Goal: Task Accomplishment & Management: Manage account settings

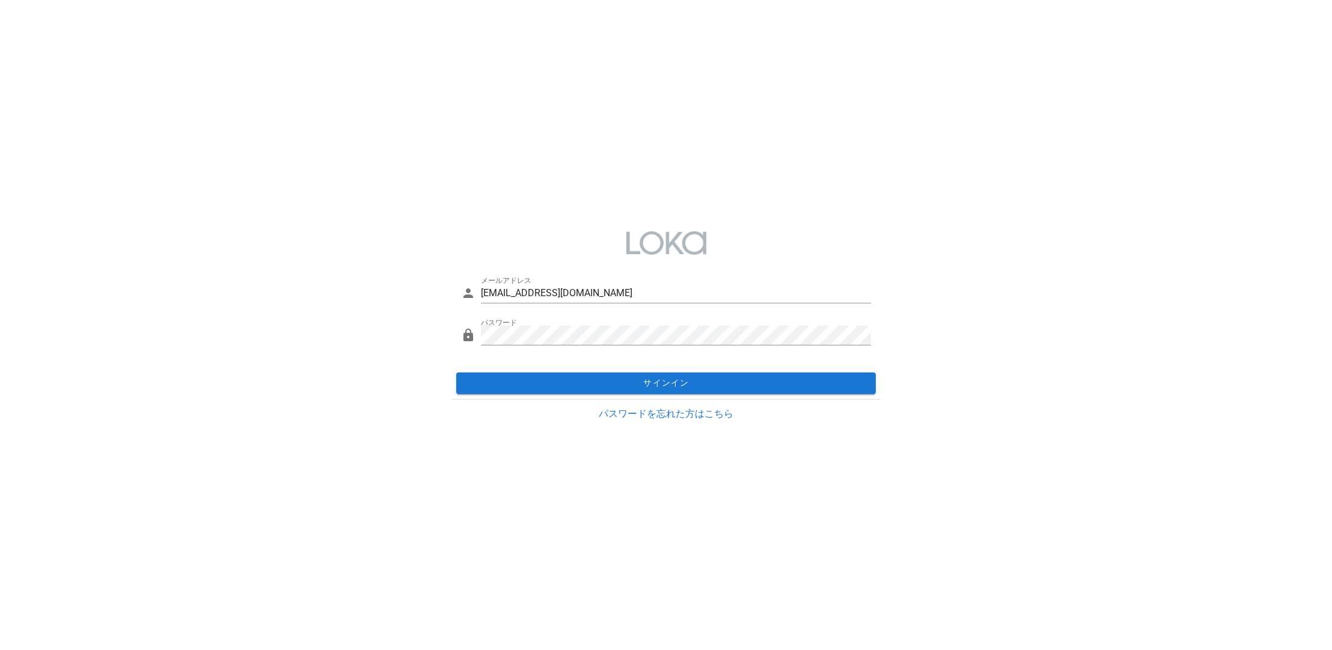
click at [658, 367] on div "メールアドレス [EMAIL_ADDRESS][DOMAIN_NAME] パスワード" at bounding box center [666, 315] width 430 height 103
click at [636, 294] on input "[EMAIL_ADDRESS][DOMAIN_NAME]" at bounding box center [676, 293] width 391 height 19
drag, startPoint x: 636, startPoint y: 294, endPoint x: 424, endPoint y: 283, distance: 211.9
click at [424, 283] on div "メールアドレス [EMAIL_ADDRESS][DOMAIN_NAME] パスワード サインイン パスワードを忘れた方はこちら" at bounding box center [666, 326] width 1332 height 222
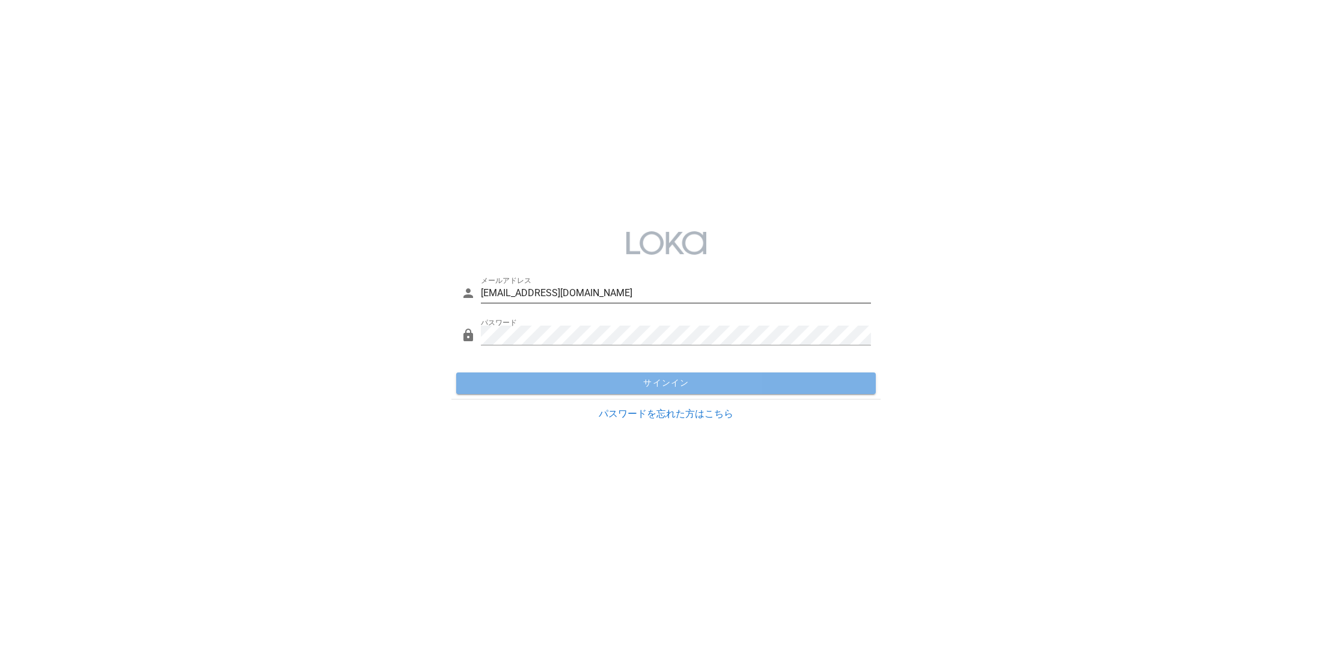
click at [644, 379] on span "サインイン" at bounding box center [666, 383] width 410 height 11
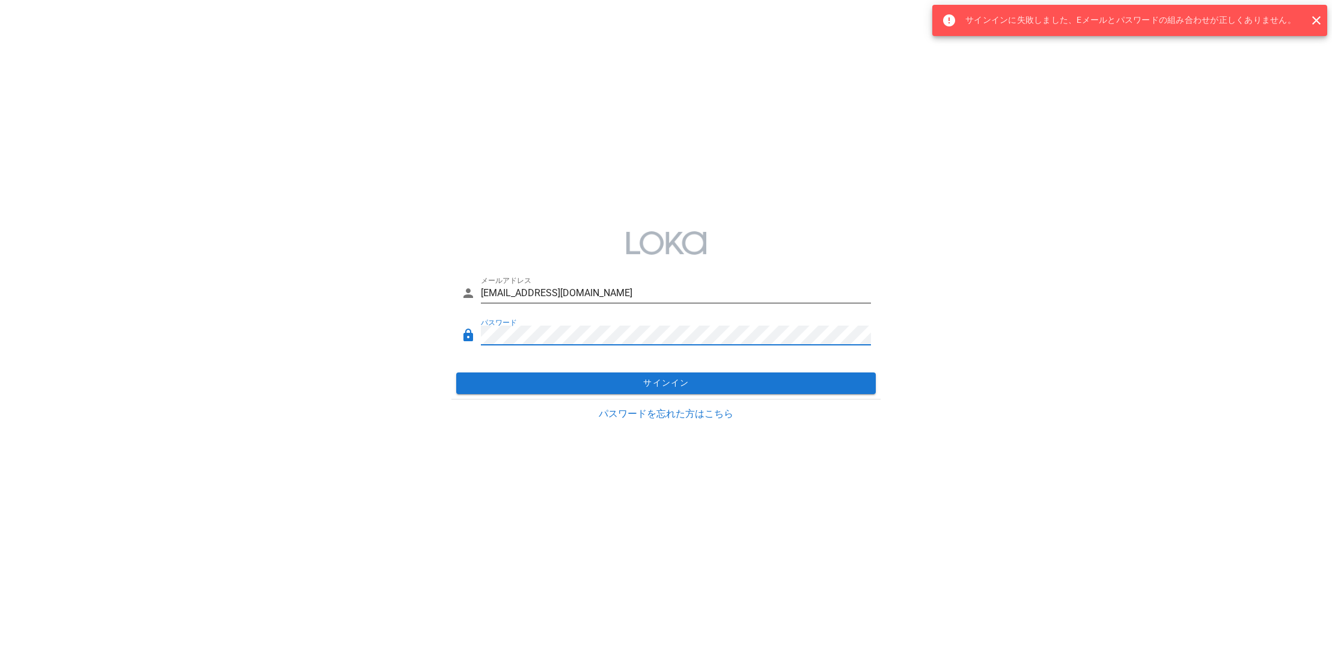
click at [439, 326] on div "メールアドレス [EMAIL_ADDRESS][DOMAIN_NAME] パスワード サインイン パスワードを忘れた方はこちら" at bounding box center [666, 326] width 1332 height 222
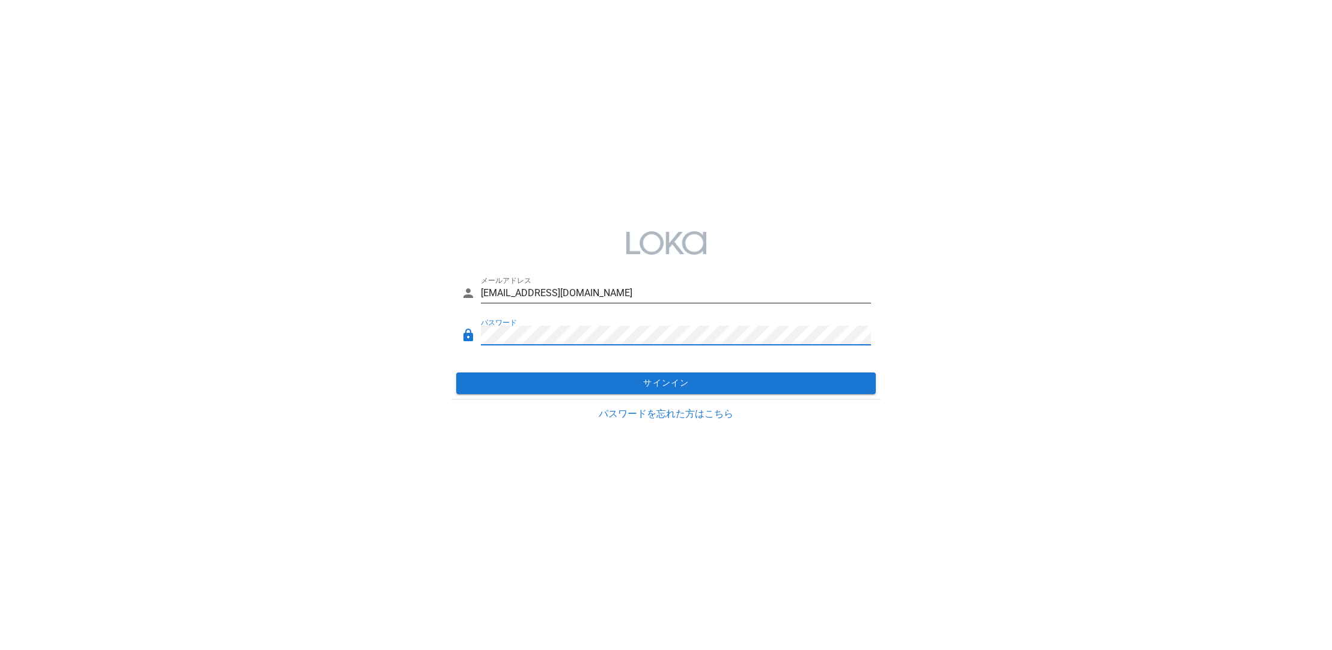
click at [456, 373] on button "サインイン" at bounding box center [666, 384] width 420 height 22
drag, startPoint x: 573, startPoint y: 287, endPoint x: 352, endPoint y: 281, distance: 221.3
click at [352, 281] on div "メールアドレス [EMAIL_ADDRESS][DOMAIN_NAME] パスワード サインイン パスワードを忘れた方はこちら" at bounding box center [666, 326] width 1332 height 222
drag, startPoint x: 549, startPoint y: 297, endPoint x: 426, endPoint y: 291, distance: 123.3
click at [426, 291] on div "メールアドレス [EMAIL_ADDRESS][DOMAIN_NAME] パスワード サインイン パスワードを忘れた方はこちら" at bounding box center [666, 326] width 1332 height 222
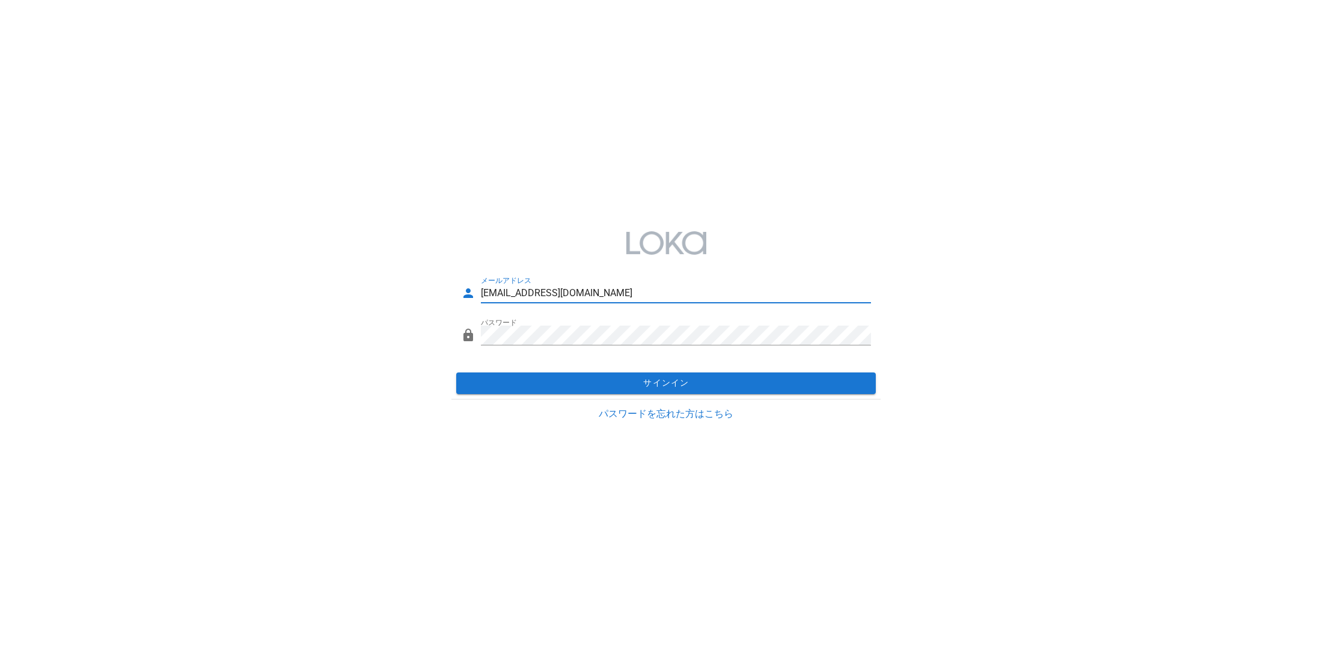
paste input "-test"
type input "[EMAIL_ADDRESS][DOMAIN_NAME]"
click at [403, 323] on div "メールアドレス [EMAIL_ADDRESS][DOMAIN_NAME] パスワード サインイン パスワードを忘れた方はこちら" at bounding box center [666, 326] width 1332 height 222
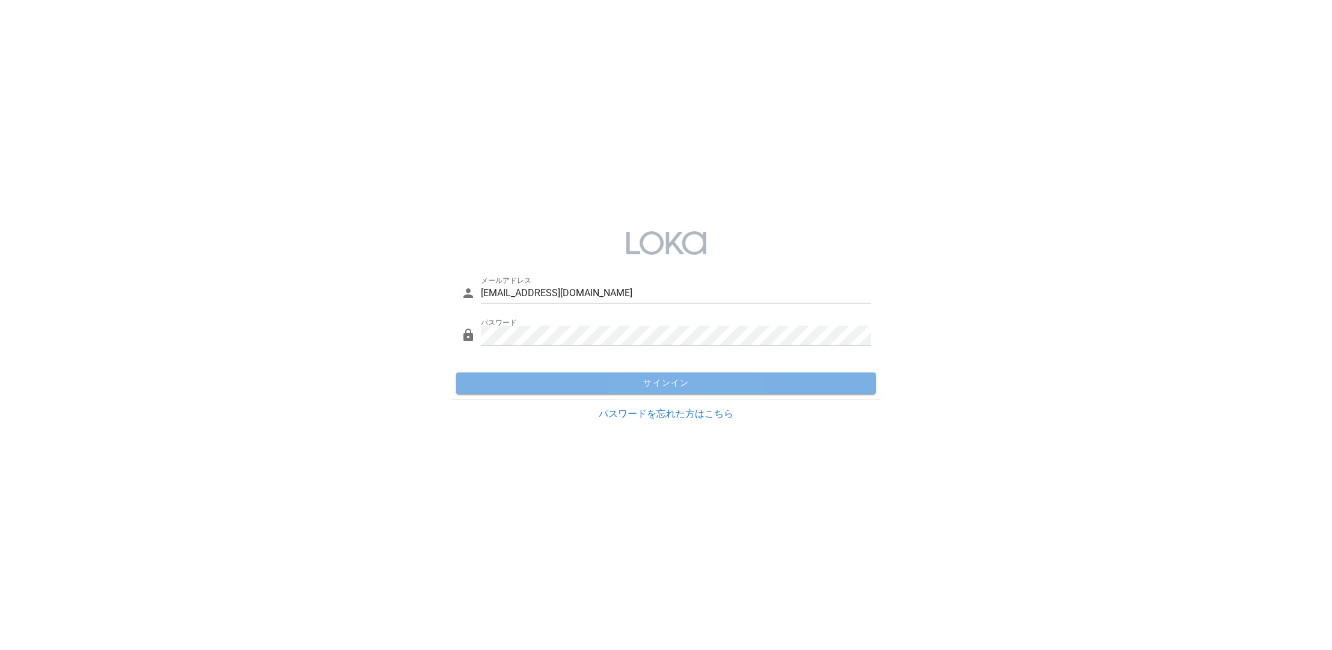
click at [616, 376] on button "サインイン" at bounding box center [666, 384] width 420 height 22
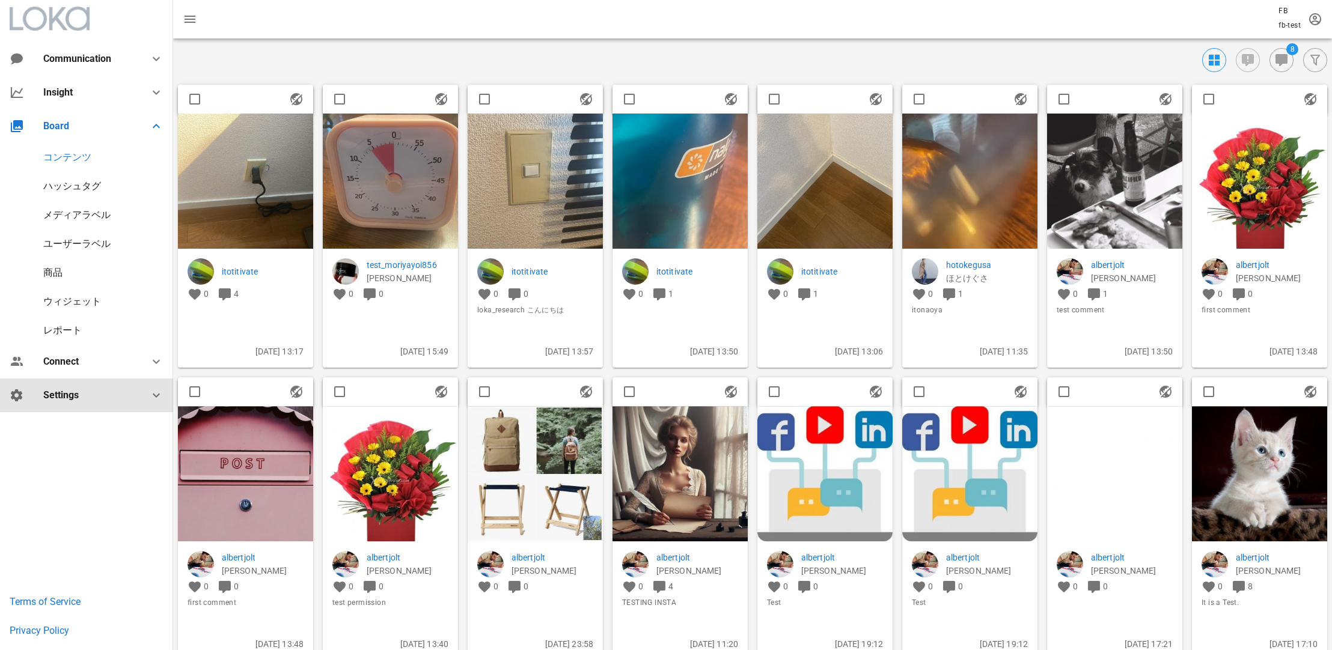
click at [91, 387] on div "Settings" at bounding box center [86, 396] width 173 height 34
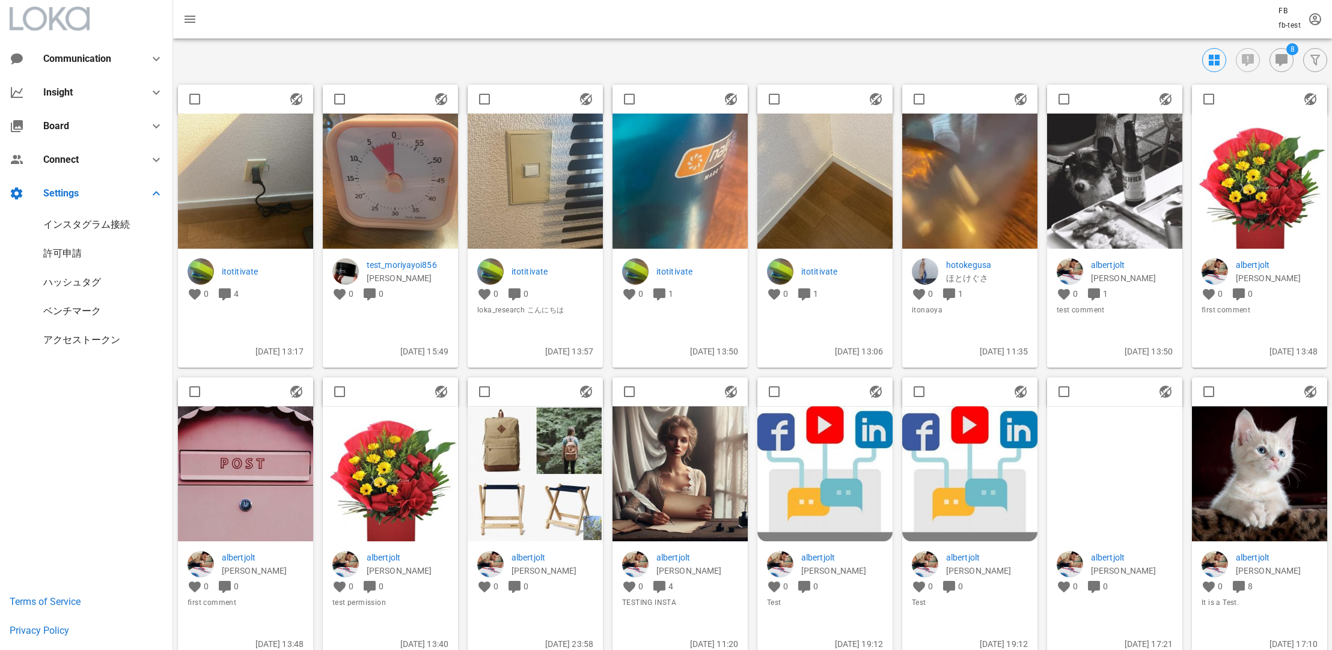
click at [100, 227] on div "インスタグラム接続" at bounding box center [86, 224] width 87 height 11
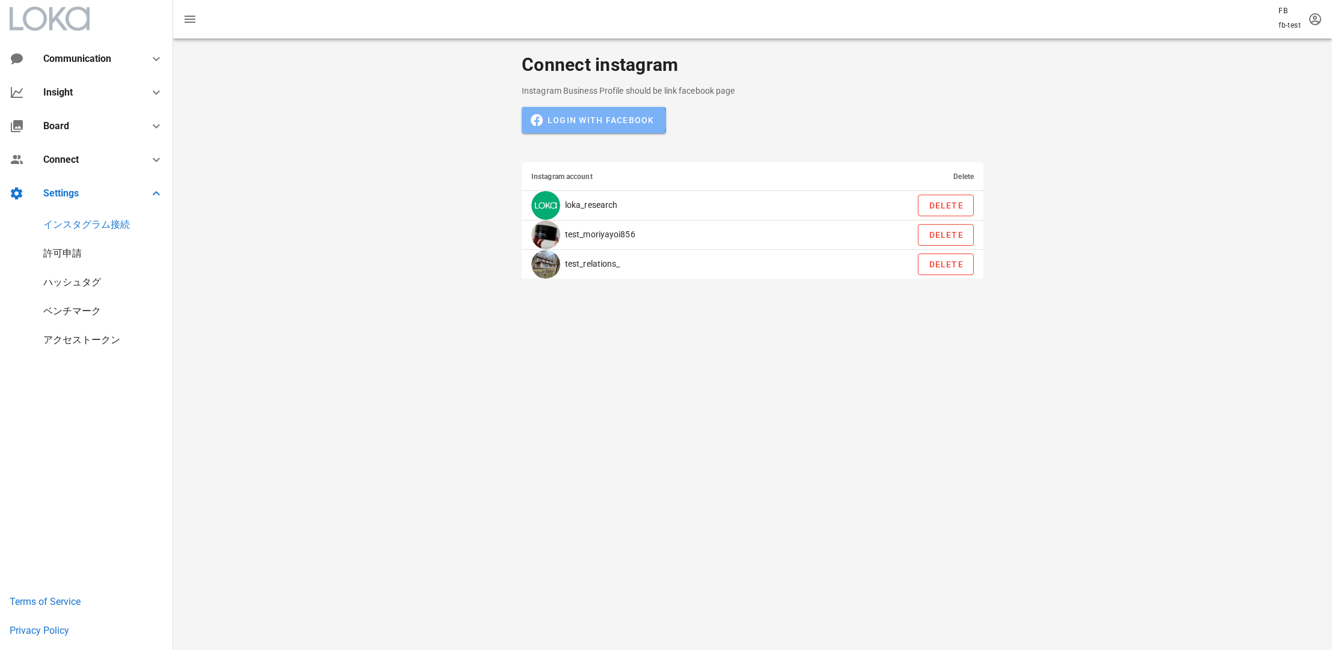
click at [620, 118] on span "Login with Facebook" at bounding box center [594, 120] width 121 height 11
click at [626, 121] on span "Login with Facebook" at bounding box center [594, 120] width 121 height 11
click at [653, 117] on button "Login with Facebook" at bounding box center [594, 120] width 144 height 26
click at [639, 111] on button "Login with Facebook" at bounding box center [594, 120] width 144 height 26
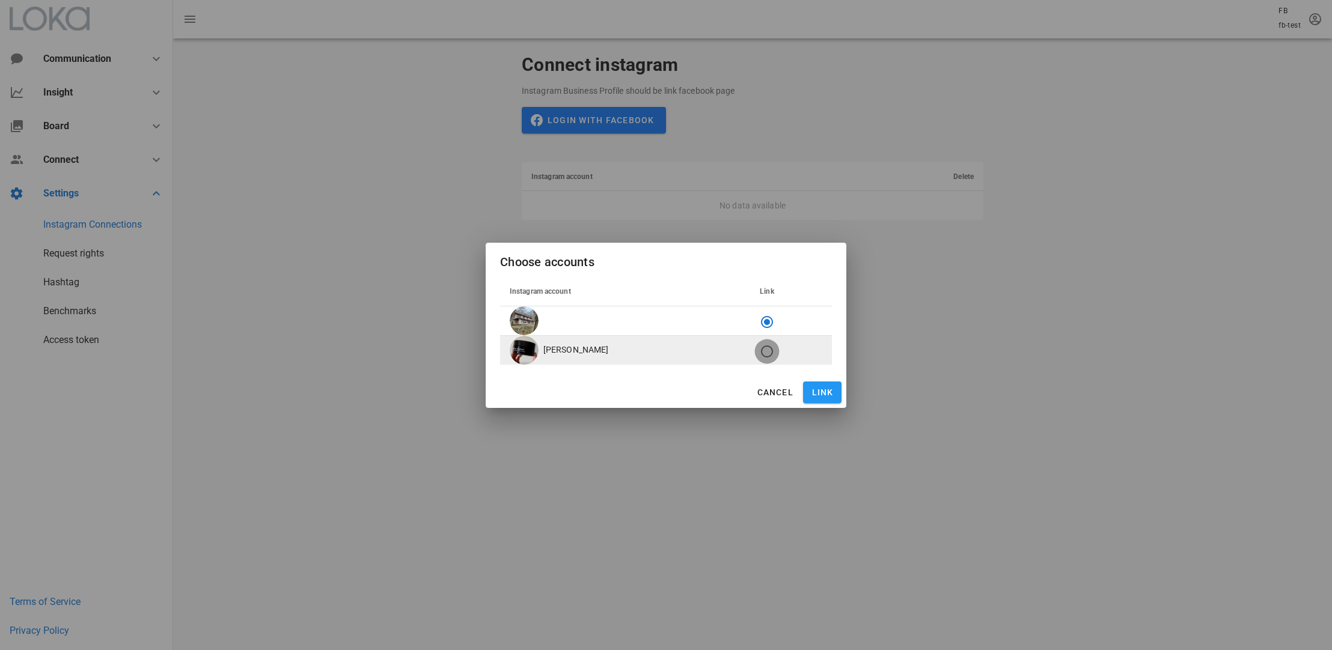
click at [757, 356] on div at bounding box center [767, 351] width 20 height 20
radio input "false"
radio input "true"
click at [820, 396] on span "Link" at bounding box center [822, 393] width 29 height 10
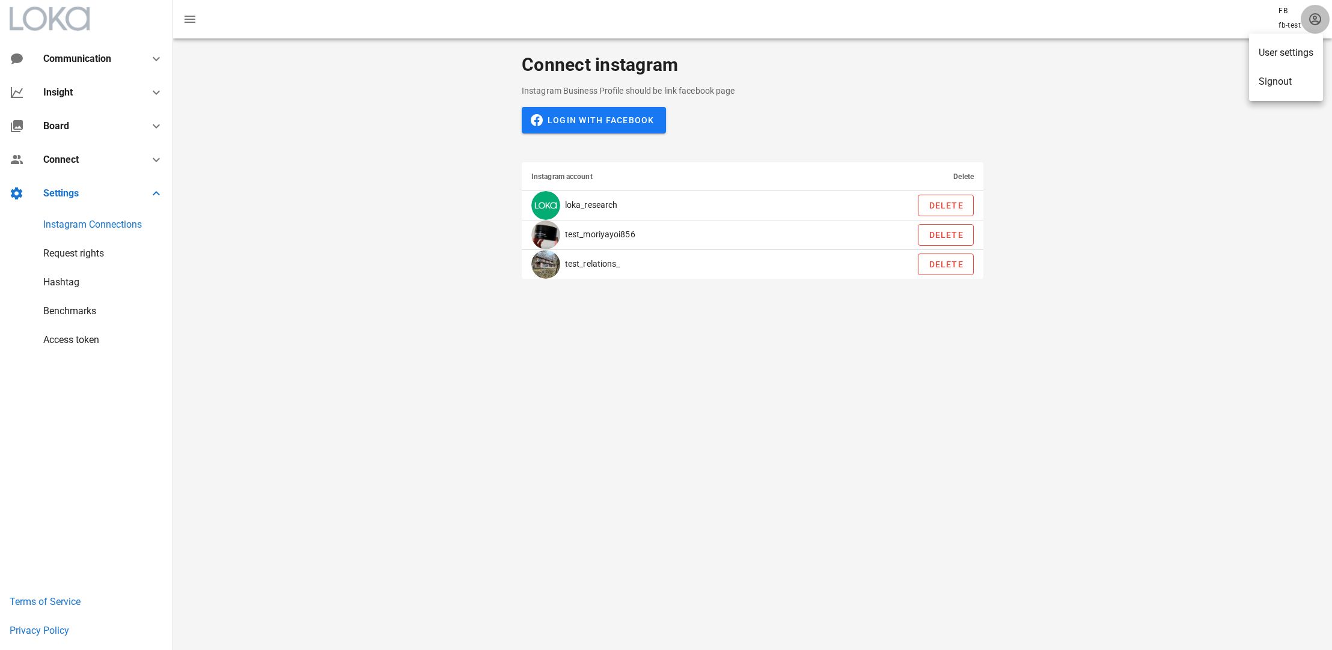
click at [1321, 17] on icon "button" at bounding box center [1315, 19] width 14 height 14
